Goal: Information Seeking & Learning: Learn about a topic

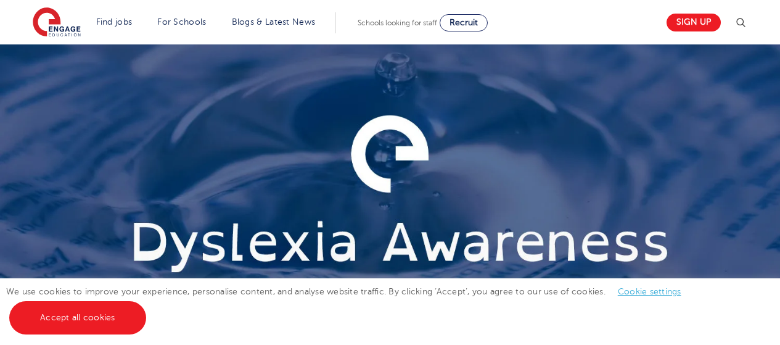
scroll to position [2645, 0]
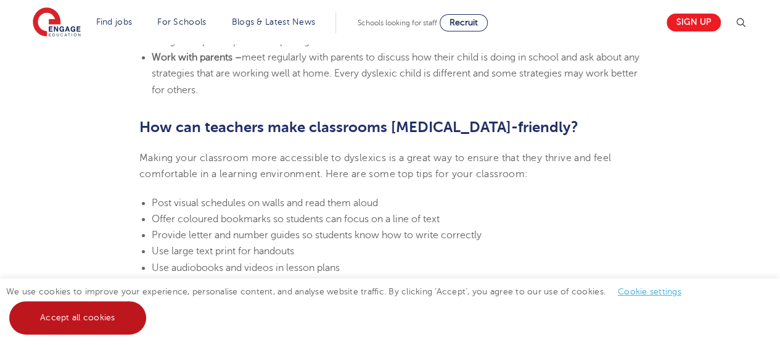
click at [126, 318] on link "Accept all cookies" at bounding box center [77, 317] width 137 height 33
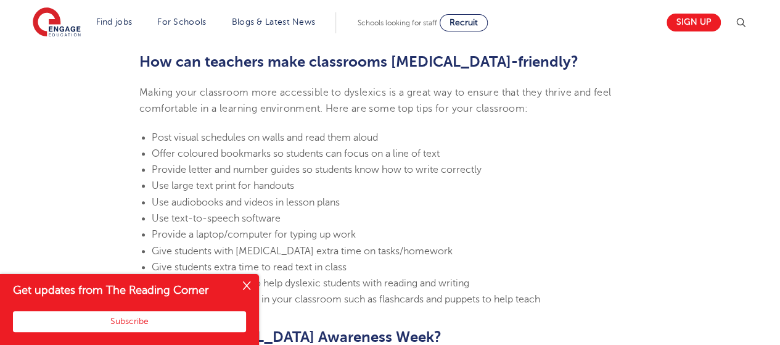
scroll to position [2707, 0]
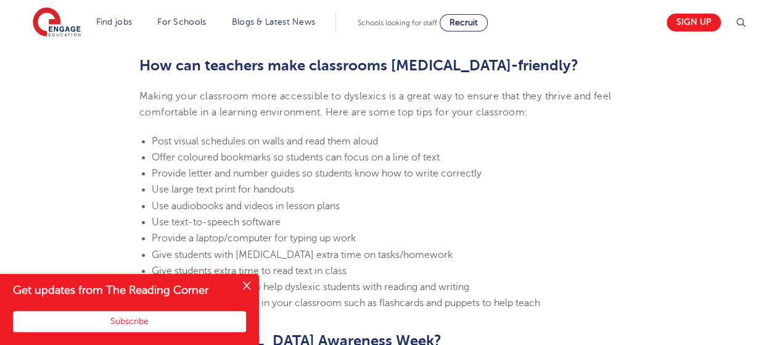
click at [242, 277] on button "Close" at bounding box center [246, 286] width 25 height 25
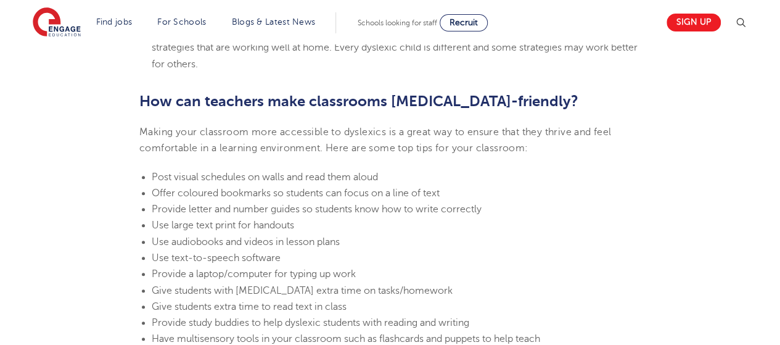
scroll to position [2666, 0]
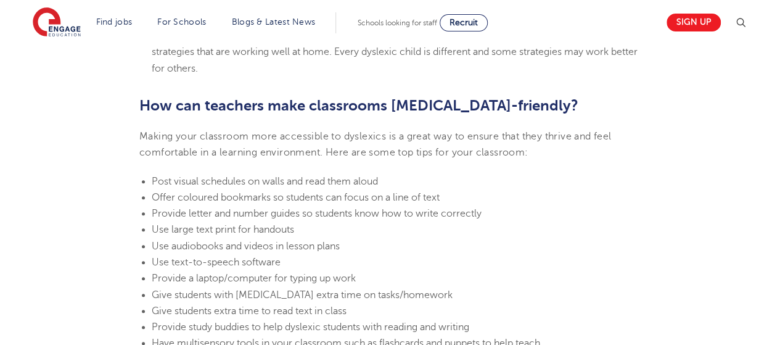
drag, startPoint x: 533, startPoint y: 224, endPoint x: 562, endPoint y: 198, distance: 38.9
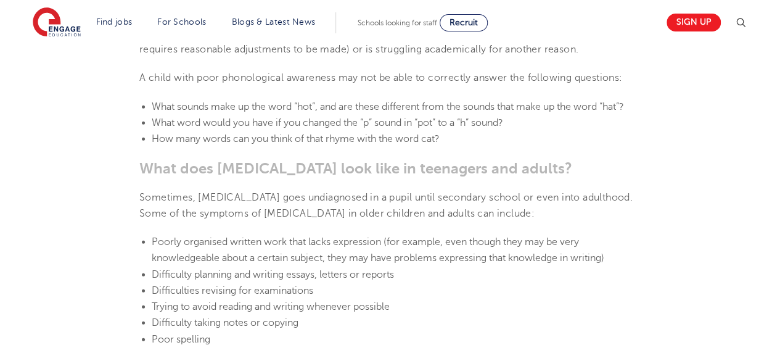
scroll to position [948, 0]
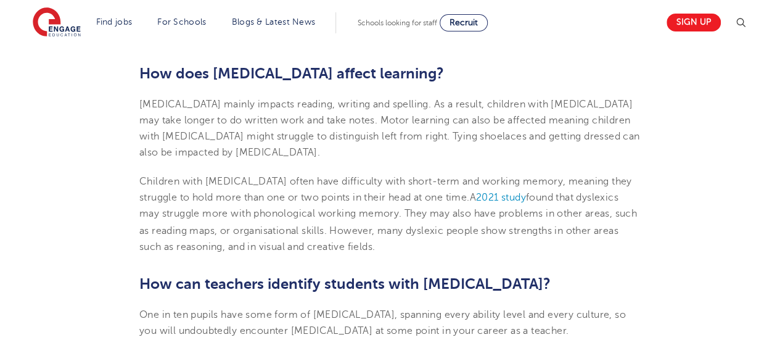
drag, startPoint x: 234, startPoint y: 187, endPoint x: 374, endPoint y: 187, distance: 139.9
click at [377, 187] on p "Children with [MEDICAL_DATA] often have difficulty with short-term and working …" at bounding box center [389, 213] width 501 height 81
drag, startPoint x: 471, startPoint y: 173, endPoint x: 499, endPoint y: 40, distance: 136.1
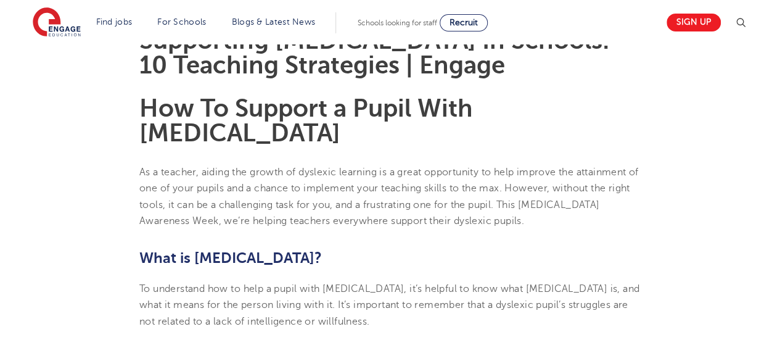
scroll to position [0, 0]
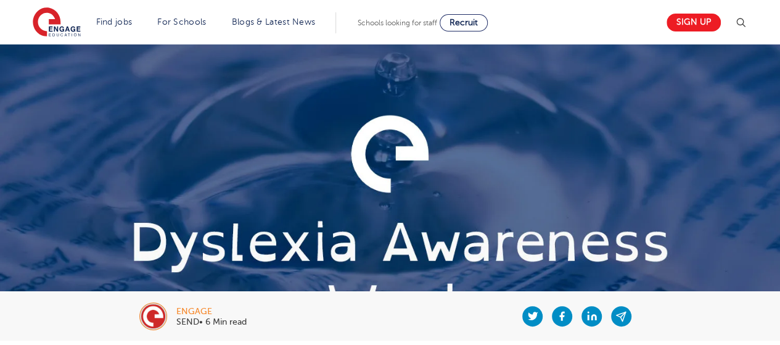
drag, startPoint x: 619, startPoint y: 216, endPoint x: 618, endPoint y: 31, distance: 184.9
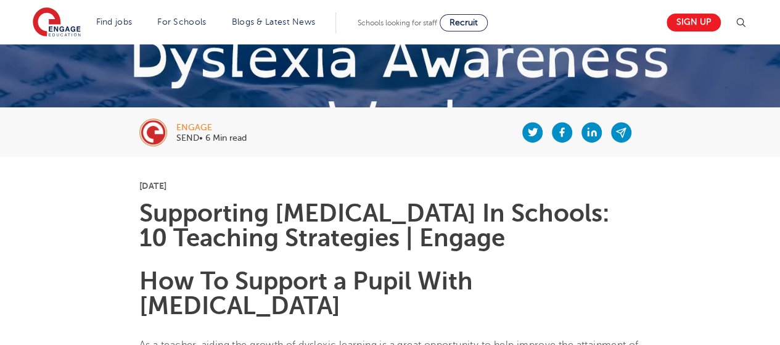
scroll to position [185, 0]
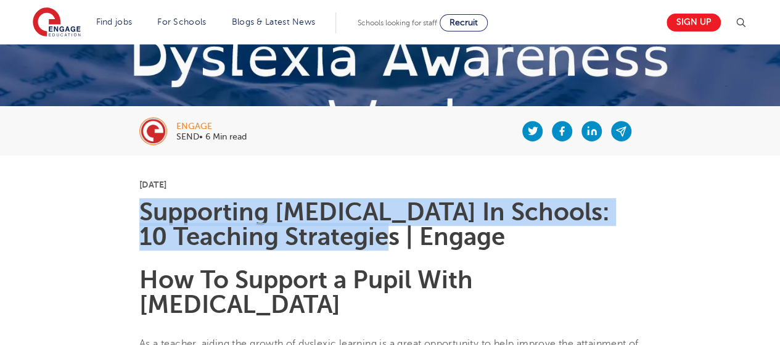
drag, startPoint x: 134, startPoint y: 213, endPoint x: 415, endPoint y: 248, distance: 283.3
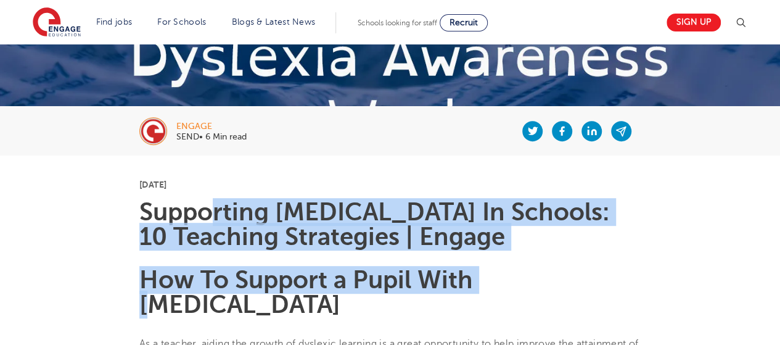
drag, startPoint x: 497, startPoint y: 250, endPoint x: 217, endPoint y: 220, distance: 281.5
click at [217, 220] on h1 "Supporting [MEDICAL_DATA] In Schools: 10 Teaching Strategies | Engage" at bounding box center [389, 224] width 501 height 49
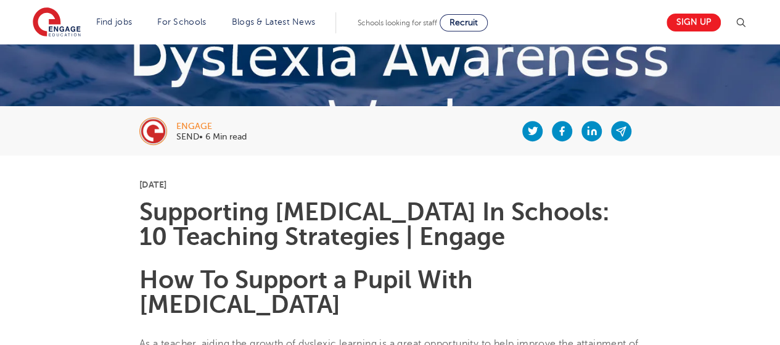
click at [150, 212] on h1 "Supporting [MEDICAL_DATA] In Schools: 10 Teaching Strategies | Engage" at bounding box center [389, 224] width 501 height 49
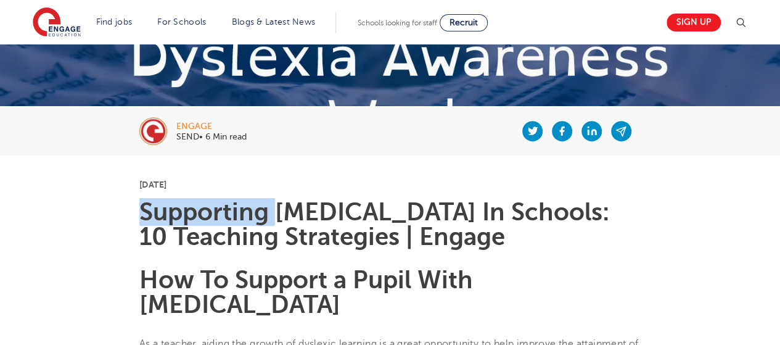
click at [150, 212] on h1 "Supporting [MEDICAL_DATA] In Schools: 10 Teaching Strategies | Engage" at bounding box center [389, 224] width 501 height 49
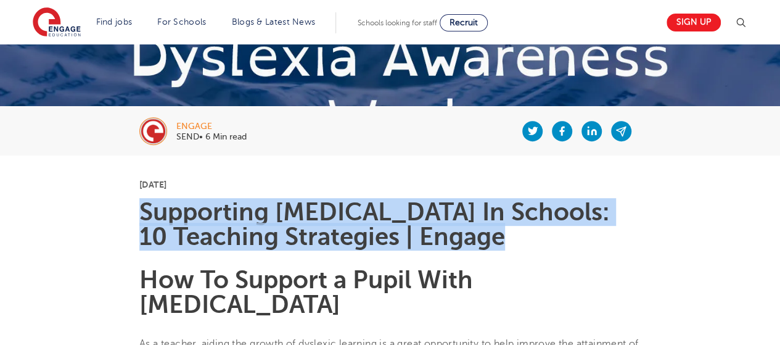
click at [150, 212] on h1 "Supporting [MEDICAL_DATA] In Schools: 10 Teaching Strategies | Engage" at bounding box center [389, 224] width 501 height 49
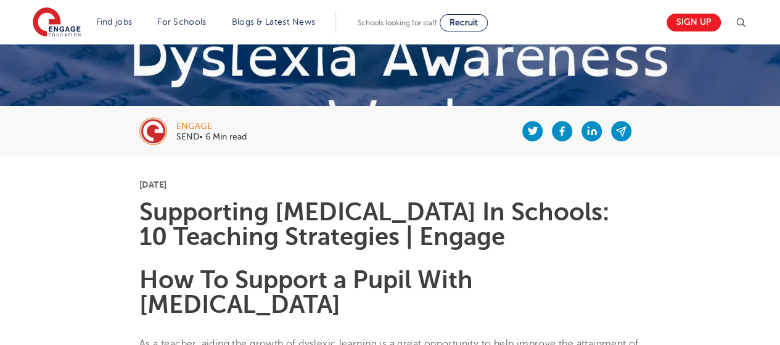
click at [186, 280] on b "How To Support a Pupil With [MEDICAL_DATA]" at bounding box center [305, 292] width 333 height 52
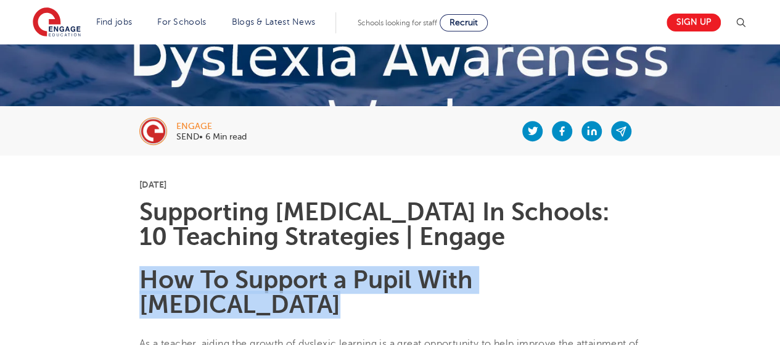
click at [186, 280] on b "How To Support a Pupil With [MEDICAL_DATA]" at bounding box center [305, 292] width 333 height 52
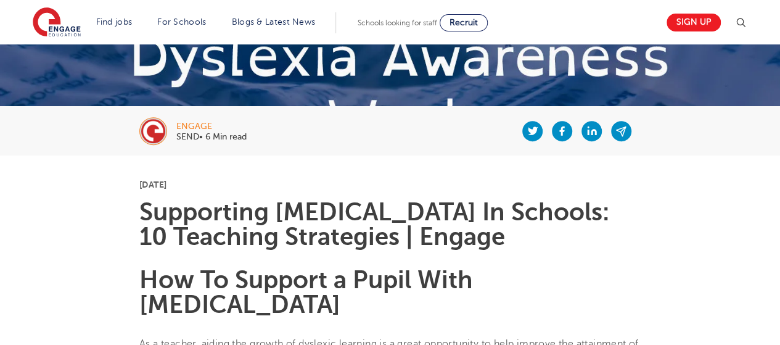
click at [182, 241] on h1 "Supporting [MEDICAL_DATA] In Schools: 10 Teaching Strategies | Engage" at bounding box center [389, 224] width 501 height 49
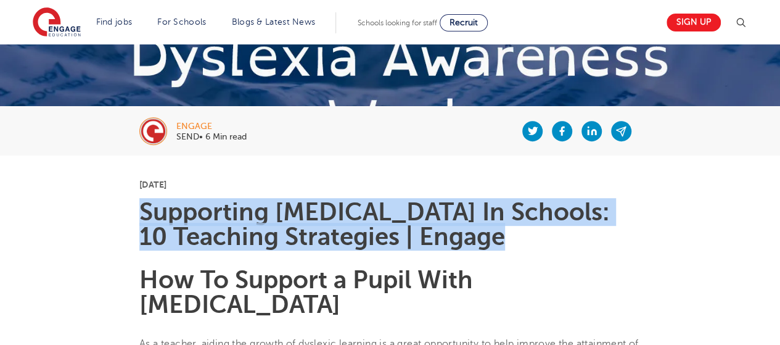
click at [182, 241] on h1 "Supporting [MEDICAL_DATA] In Schools: 10 Teaching Strategies | Engage" at bounding box center [389, 224] width 501 height 49
copy h1 "Supporting [MEDICAL_DATA] In Schools: 10 Teaching Strategies | Engage"
